Goal: Information Seeking & Learning: Compare options

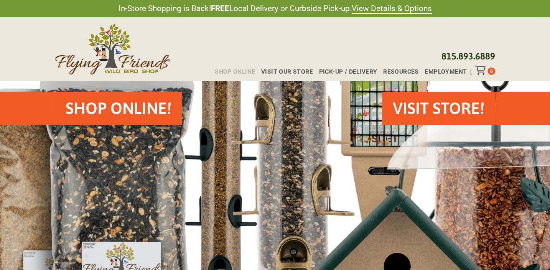
click at [249, 73] on span "Shop Online" at bounding box center [235, 72] width 40 height 6
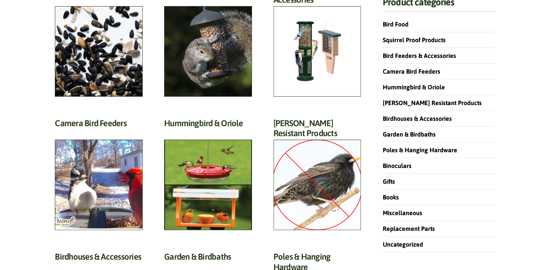
scroll to position [139, 0]
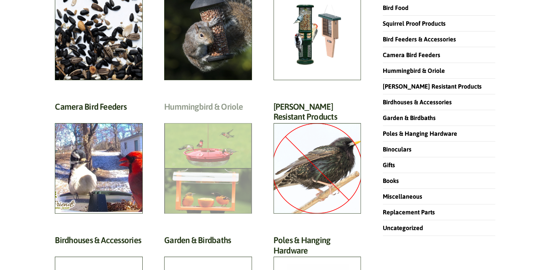
click at [197, 116] on h2 "Hummingbird & Oriole (46)" at bounding box center [208, 109] width 88 height 14
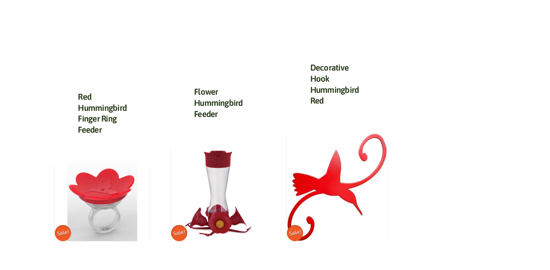
scroll to position [1082, 0]
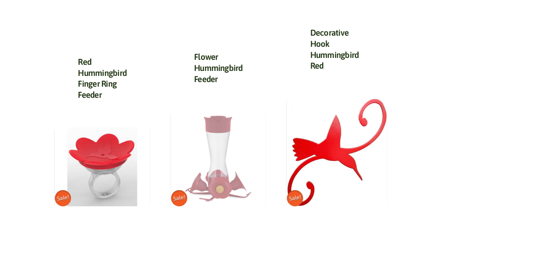
click at [228, 173] on img at bounding box center [218, 159] width 95 height 95
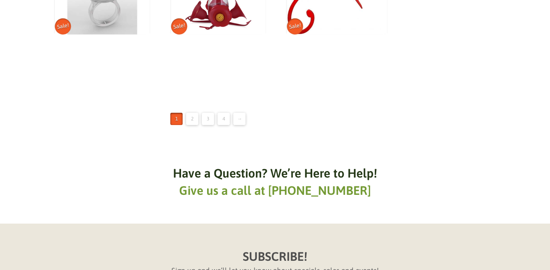
scroll to position [1256, 0]
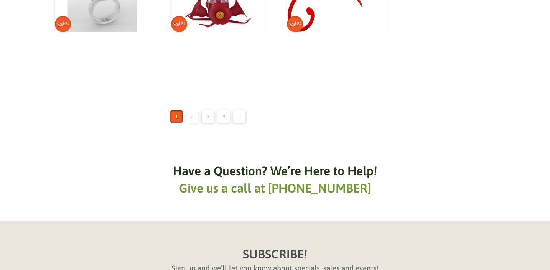
click at [190, 115] on link "2" at bounding box center [192, 117] width 12 height 12
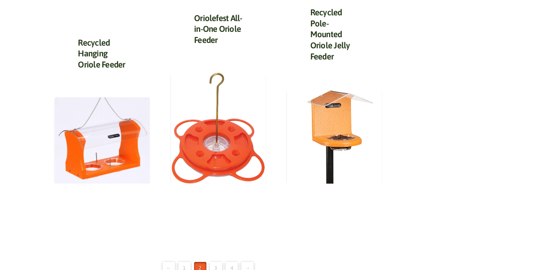
scroll to position [1082, 0]
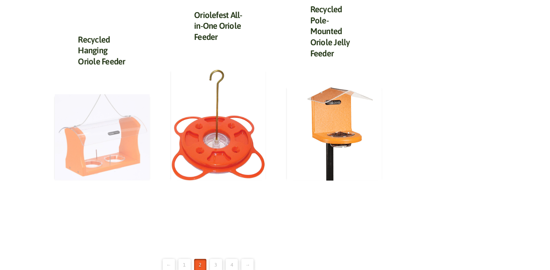
click at [119, 137] on img at bounding box center [102, 137] width 95 height 86
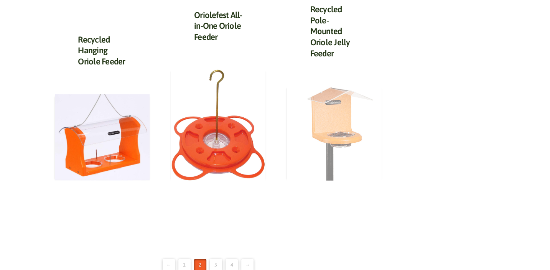
click at [350, 114] on img at bounding box center [334, 133] width 95 height 95
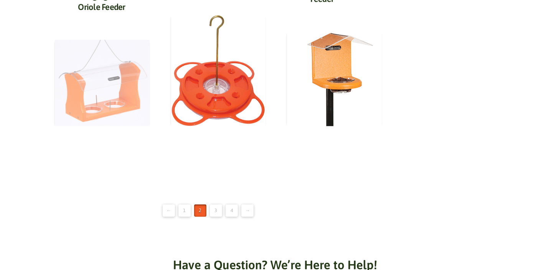
scroll to position [1186, 0]
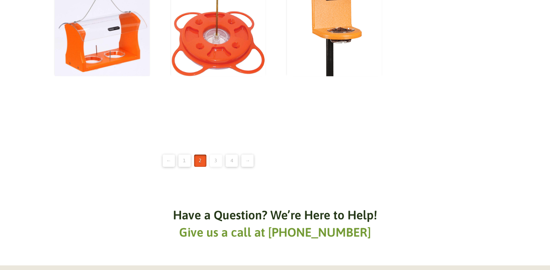
click at [212, 157] on link "3" at bounding box center [216, 161] width 12 height 12
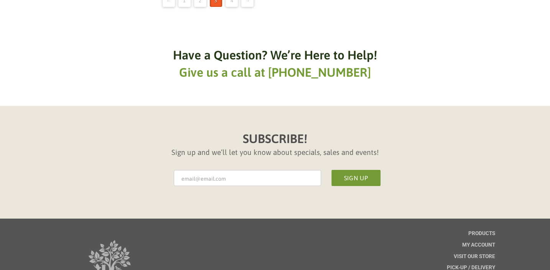
scroll to position [1291, 0]
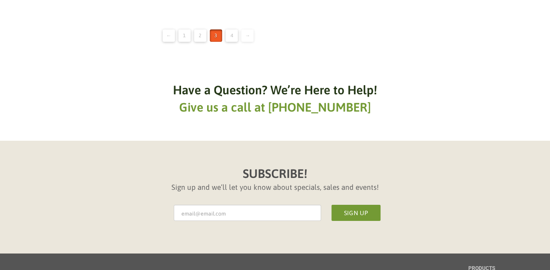
click at [244, 30] on link "→" at bounding box center [247, 36] width 12 height 12
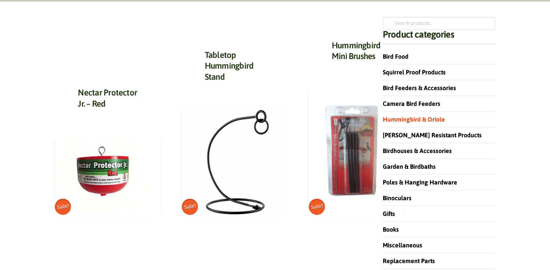
scroll to position [104, 0]
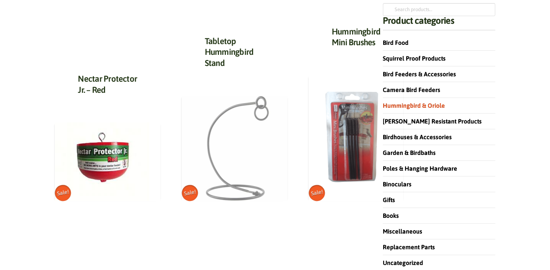
click at [211, 123] on img at bounding box center [235, 149] width 106 height 106
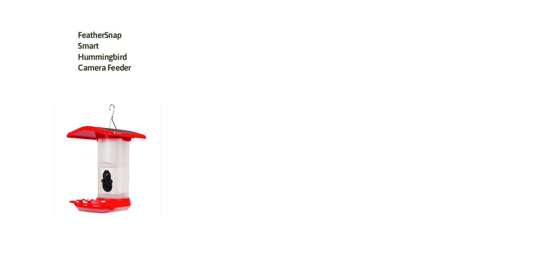
scroll to position [1361, 0]
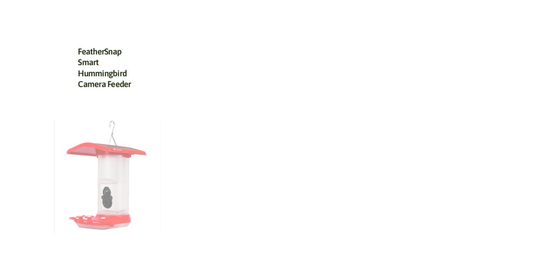
click at [105, 191] on img at bounding box center [107, 176] width 105 height 118
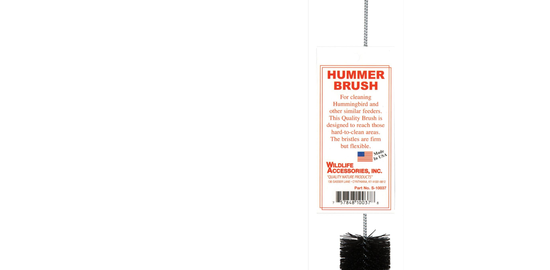
scroll to position [0, 0]
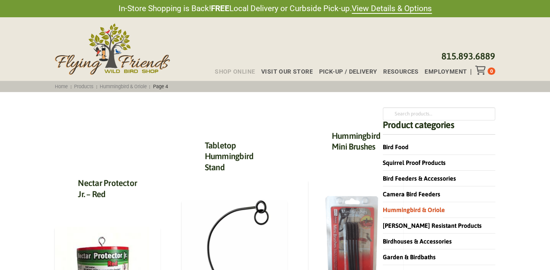
click at [232, 71] on span "Shop Online" at bounding box center [235, 72] width 40 height 6
